Goal: Transaction & Acquisition: Purchase product/service

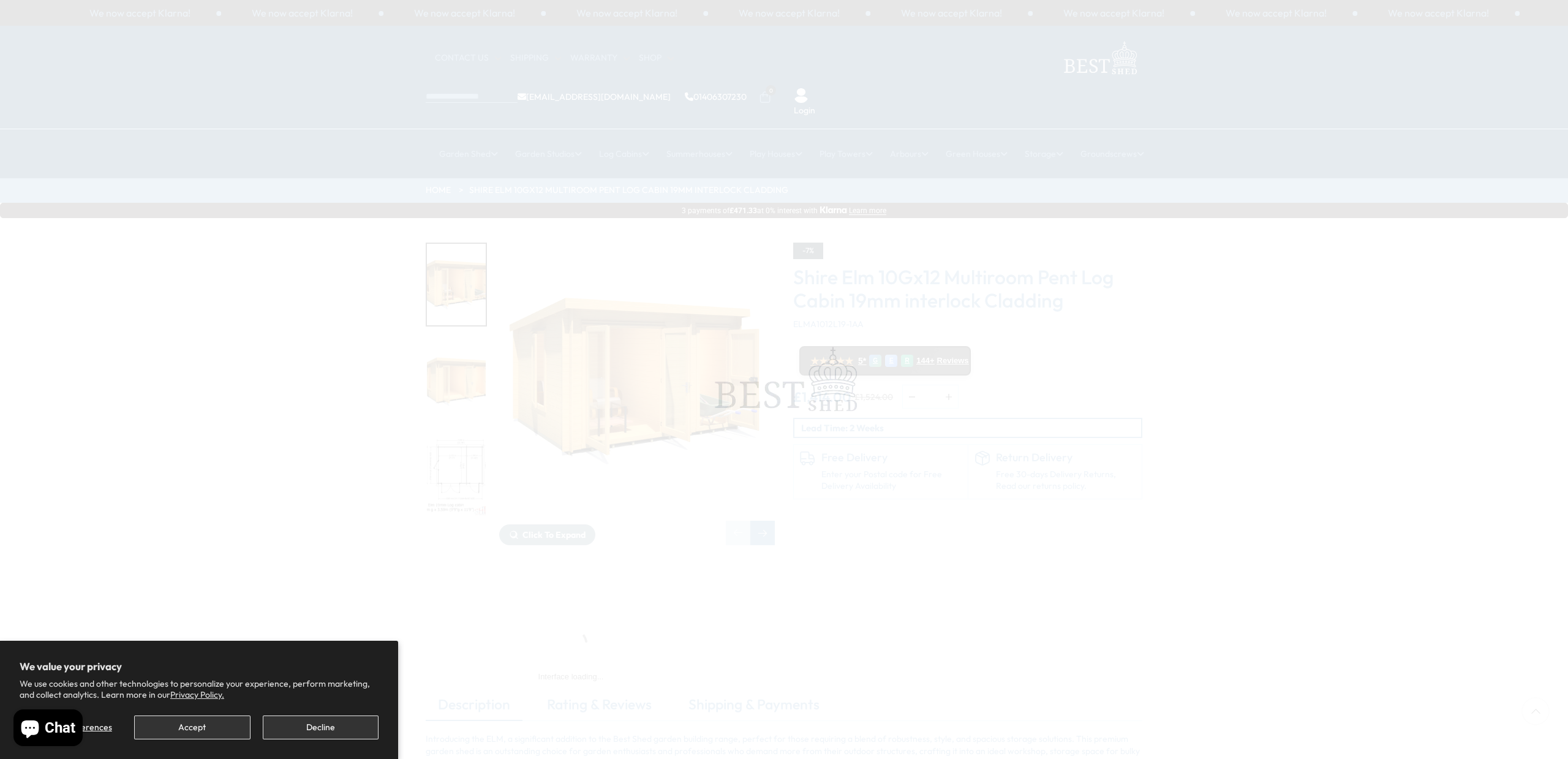
click at [329, 729] on button "Decline" at bounding box center [321, 728] width 116 height 24
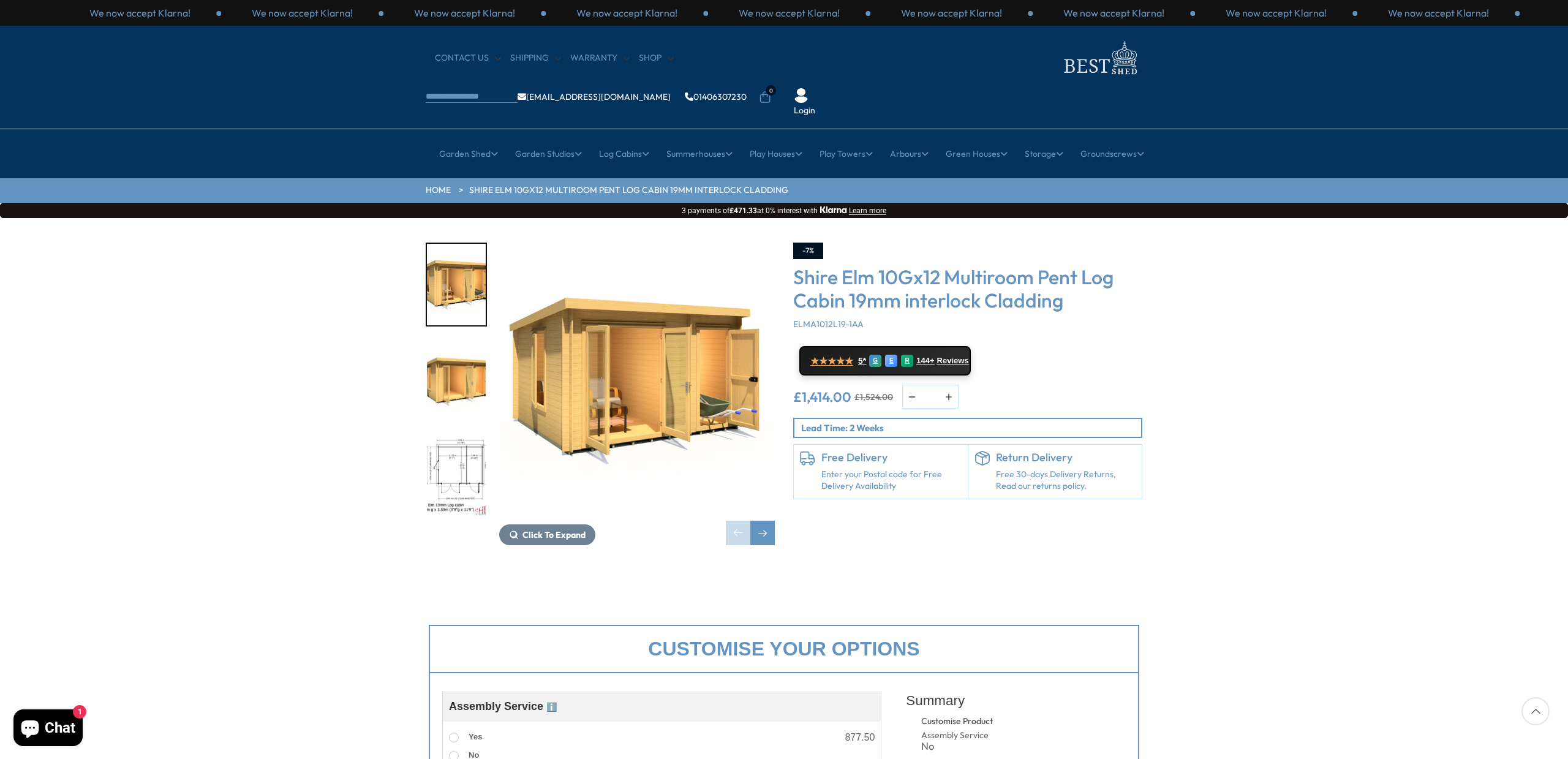
click at [421, 335] on div "Click To Expand Click To Expand Click To Expand Click To Expand Click To Expand…" at bounding box center [600, 394] width 368 height 302
click at [469, 343] on img "2 / 10" at bounding box center [457, 381] width 59 height 81
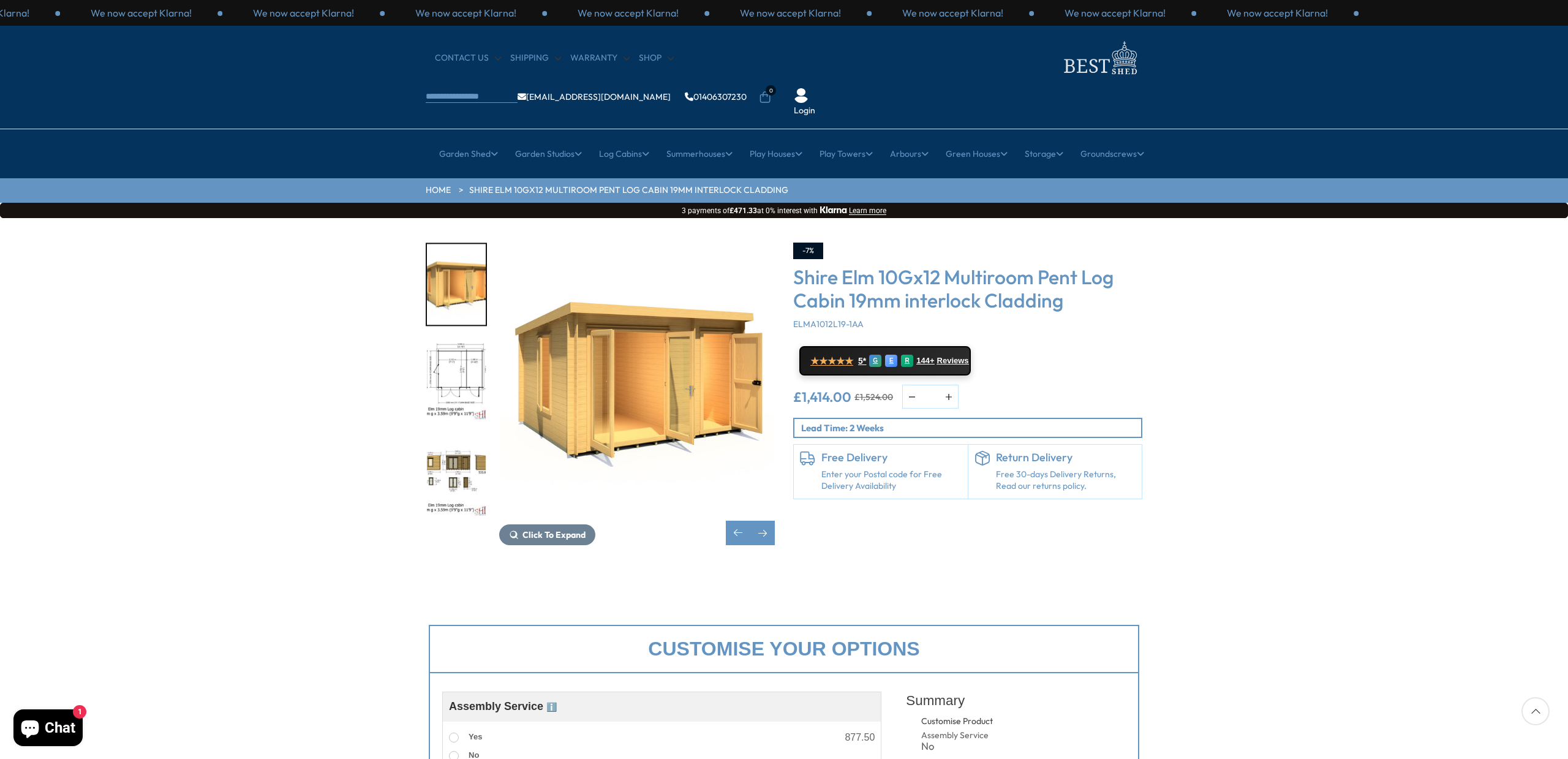
click at [460, 435] on img "4 / 10" at bounding box center [457, 476] width 59 height 81
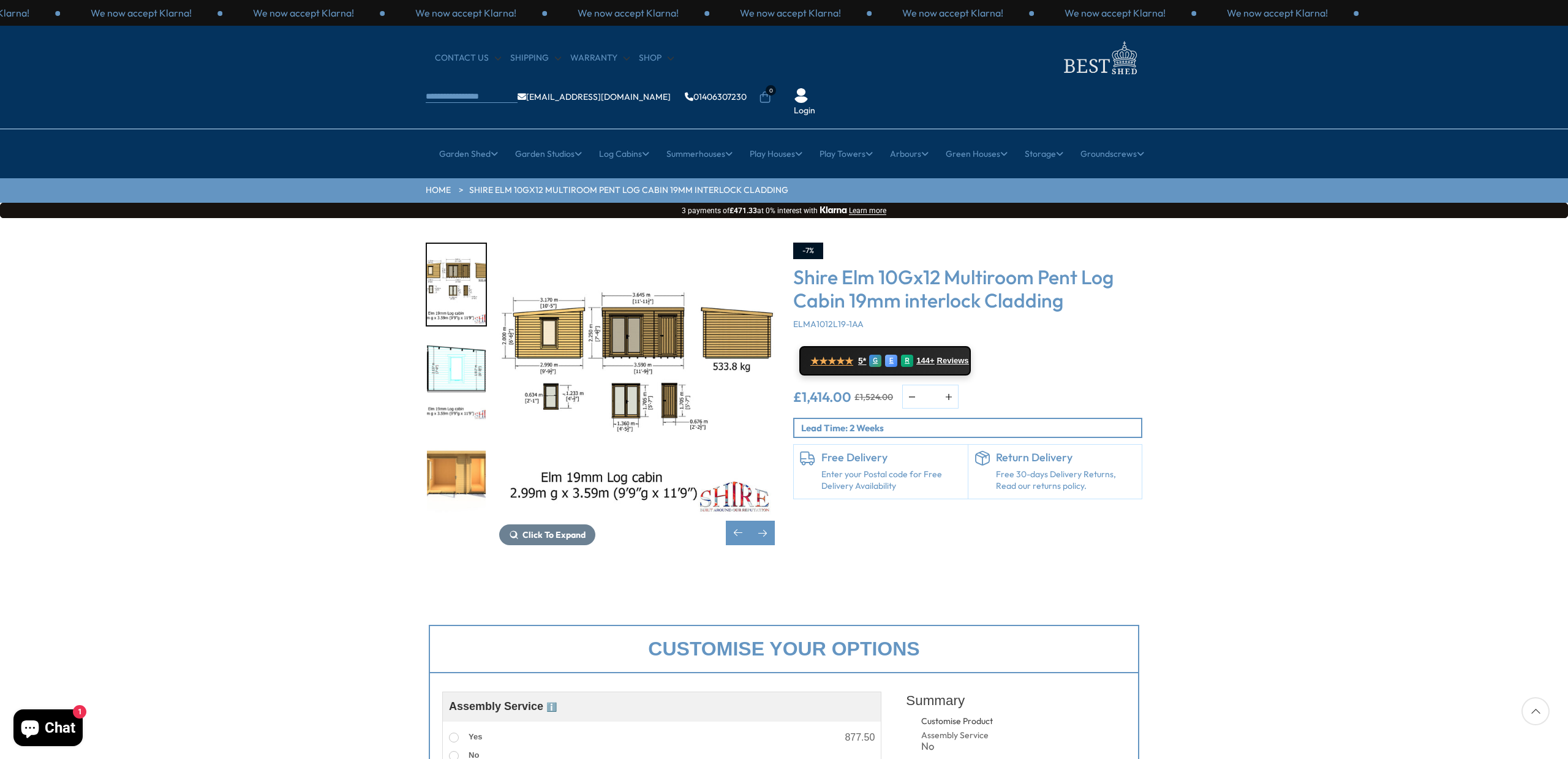
click at [459, 346] on img "5 / 10" at bounding box center [457, 381] width 59 height 81
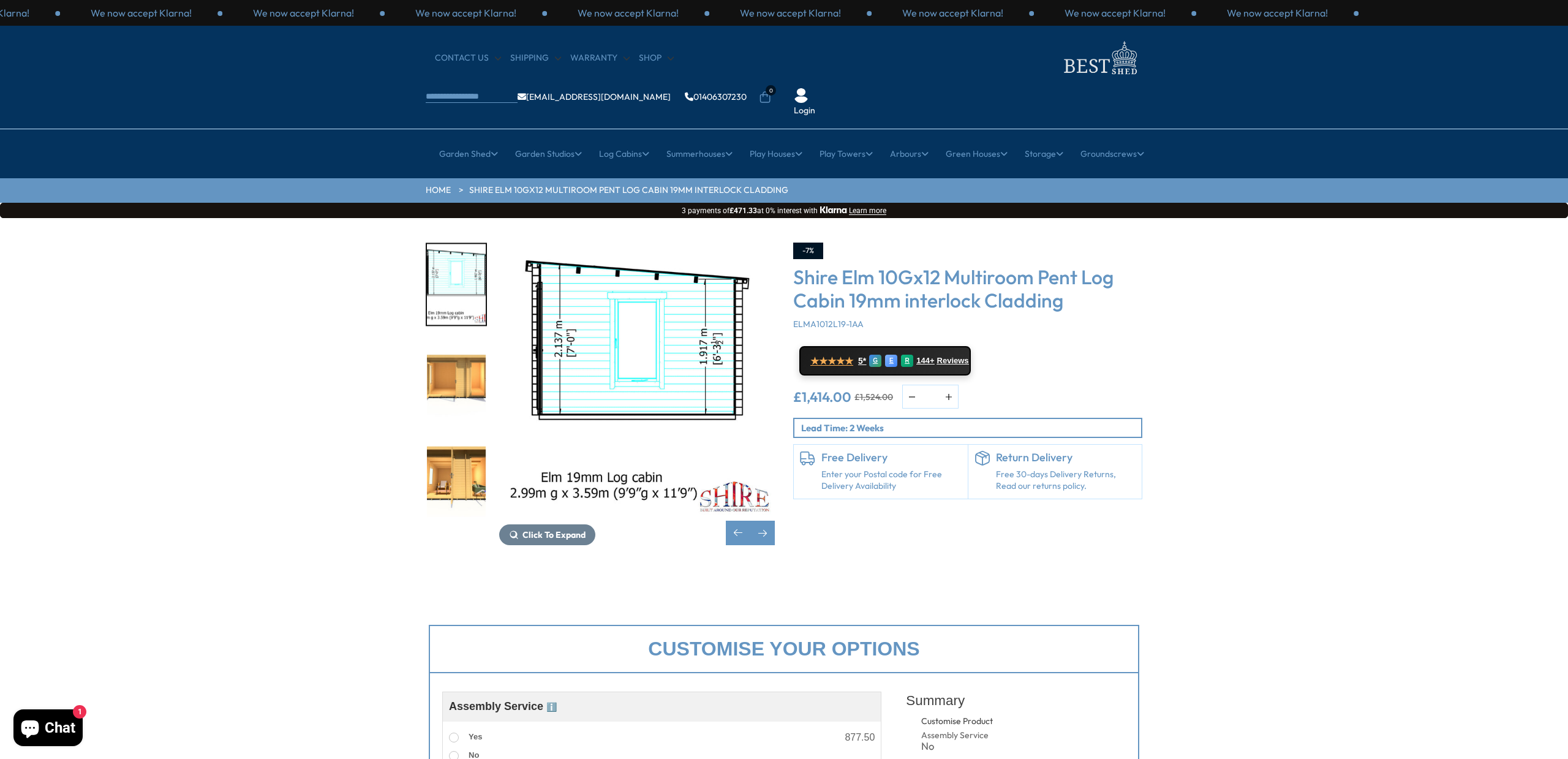
click at [473, 441] on img "7 / 10" at bounding box center [457, 476] width 59 height 81
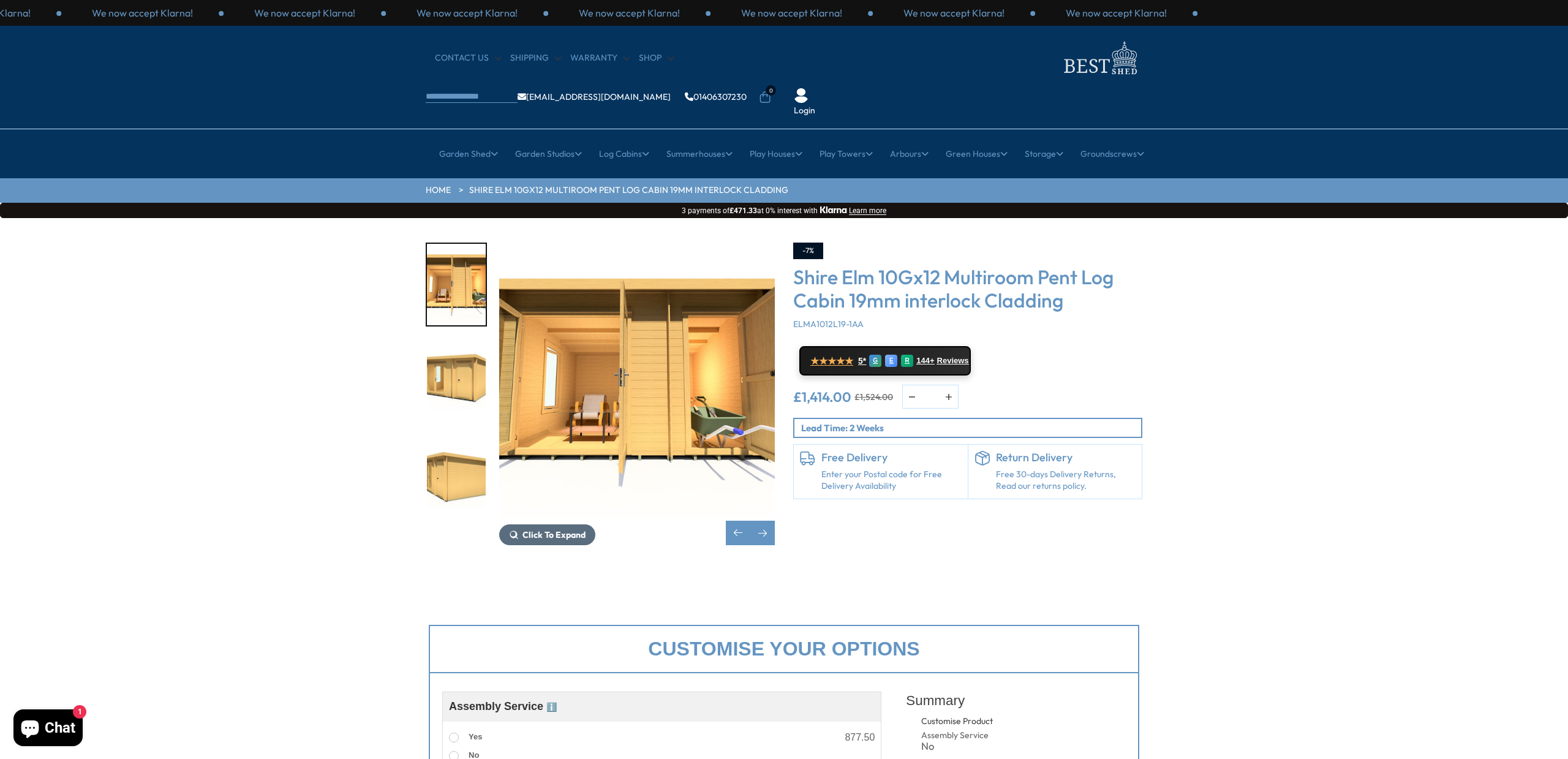
click at [572, 529] on span "Click To Expand" at bounding box center [554, 535] width 63 height 11
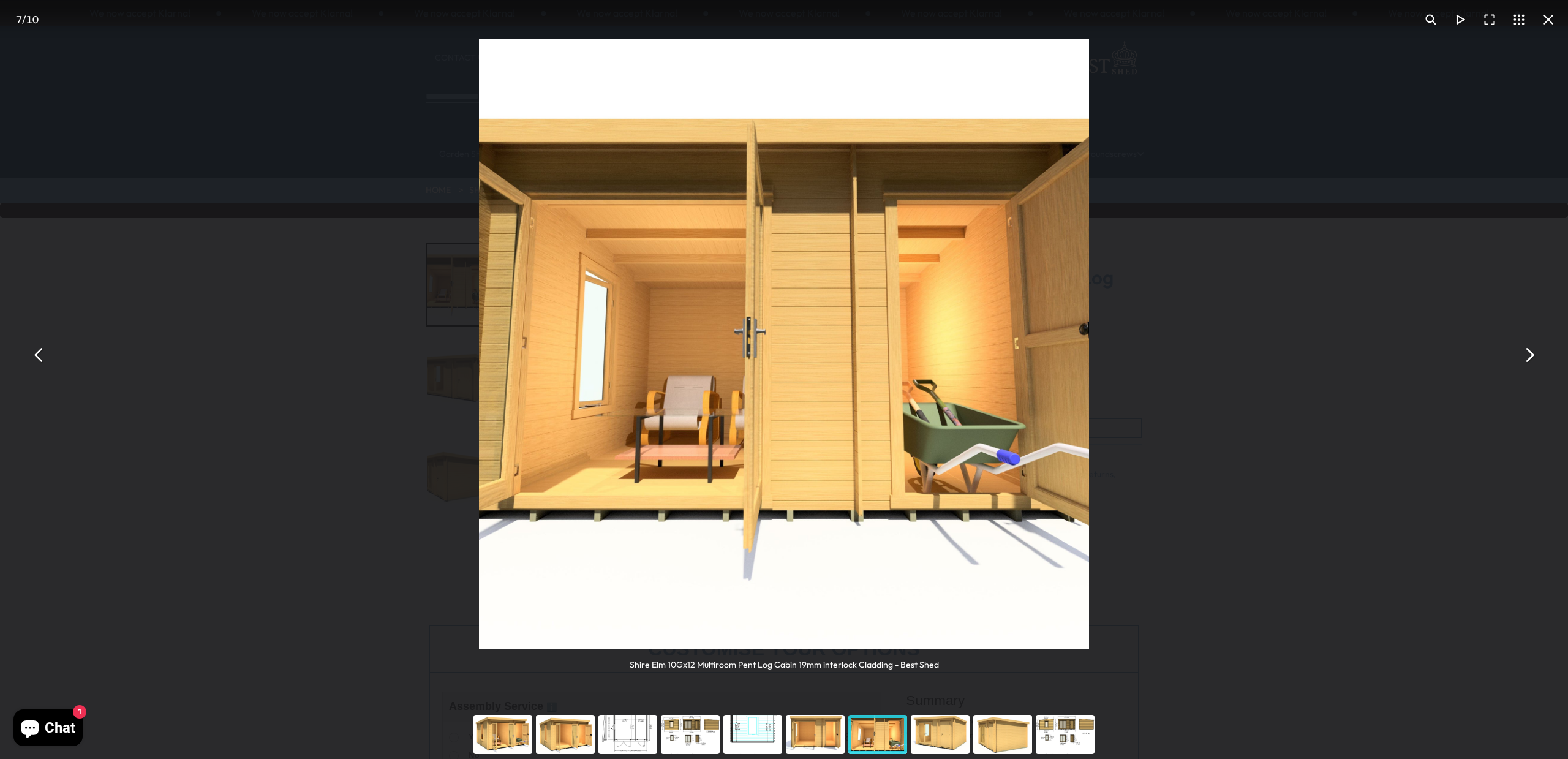
click at [1556, 19] on button "You can close this modal content with the ESC key" at bounding box center [1549, 19] width 30 height 30
